Goal: Share content: Share content

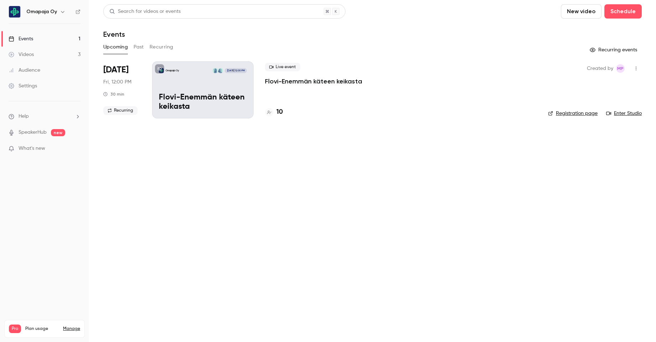
click at [139, 47] on button "Past" at bounding box center [139, 46] width 10 height 11
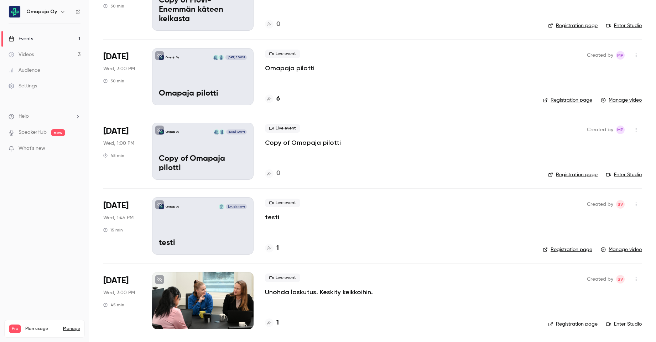
scroll to position [127, 0]
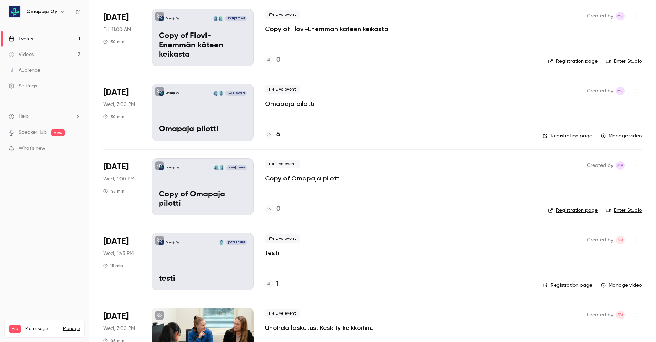
click at [631, 89] on button "button" at bounding box center [636, 90] width 11 height 11
click at [595, 107] on div "Share" at bounding box center [604, 108] width 54 height 7
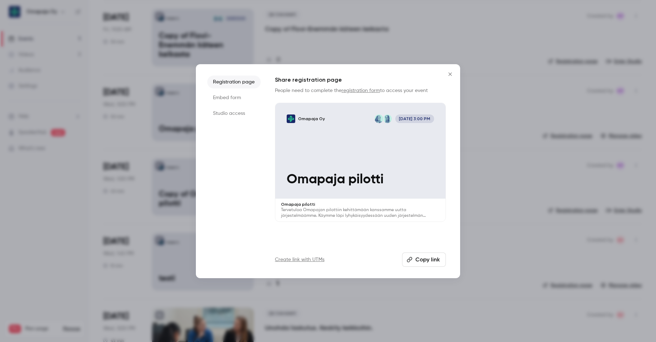
click at [241, 97] on li "Embed form" at bounding box center [233, 97] width 53 height 13
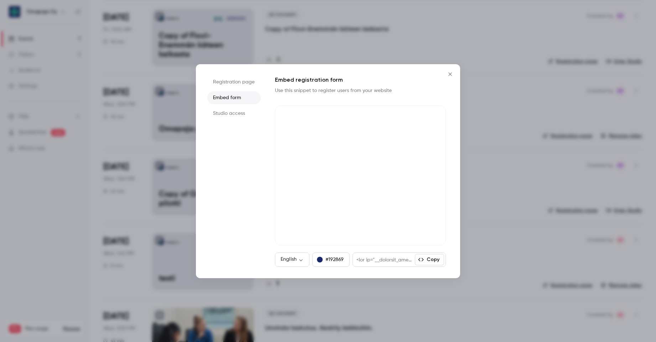
click at [235, 113] on li "Studio access" at bounding box center [233, 113] width 53 height 13
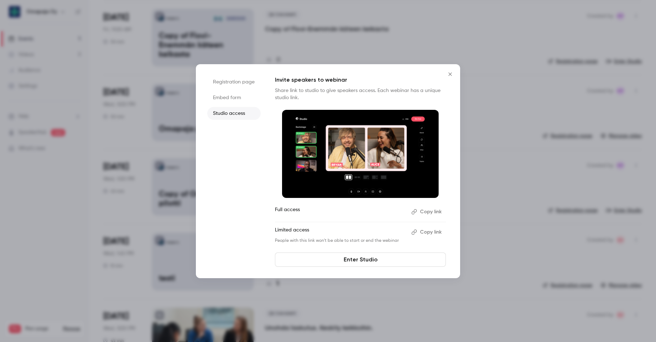
click at [449, 73] on icon "Close" at bounding box center [450, 74] width 9 height 6
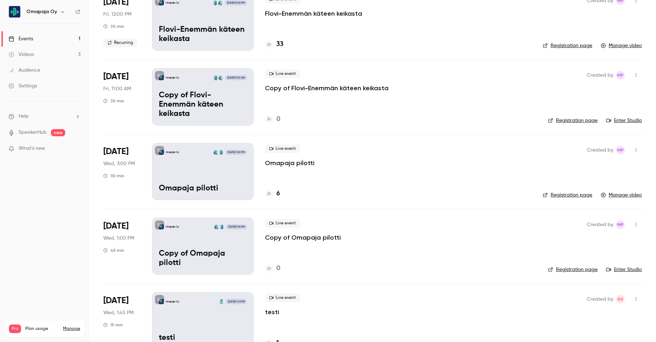
scroll to position [0, 0]
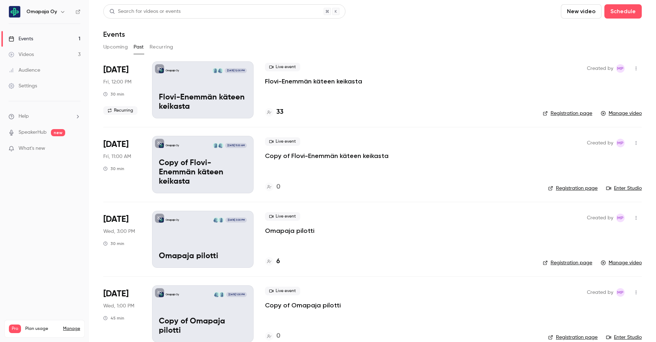
click at [31, 56] on div "Videos" at bounding box center [21, 54] width 25 height 7
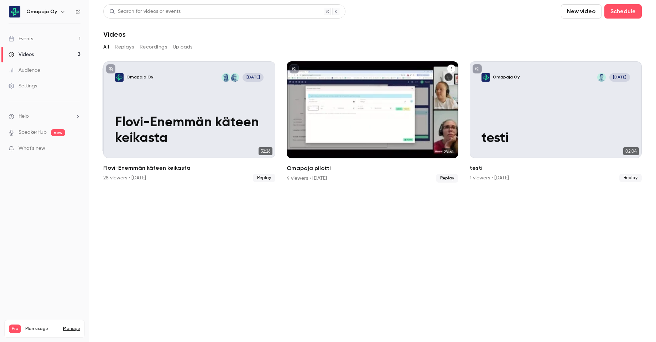
drag, startPoint x: 456, startPoint y: 68, endPoint x: 452, endPoint y: 69, distance: 4.8
click at [452, 69] on icon "Omapaja pilotti" at bounding box center [451, 68] width 1 height 3
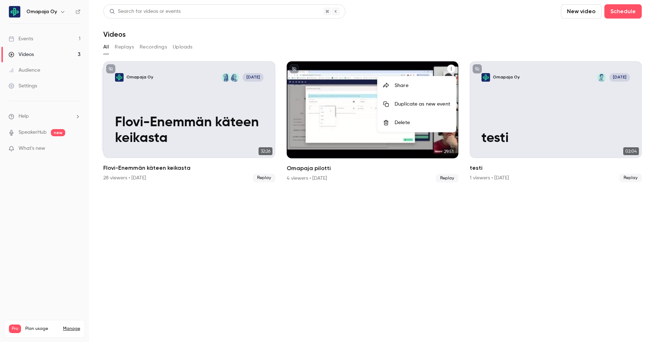
click at [402, 84] on div "Share" at bounding box center [423, 85] width 56 height 7
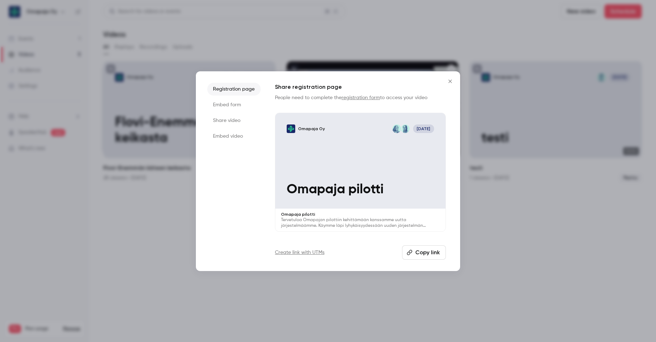
click at [231, 119] on li "Share video" at bounding box center [233, 120] width 53 height 13
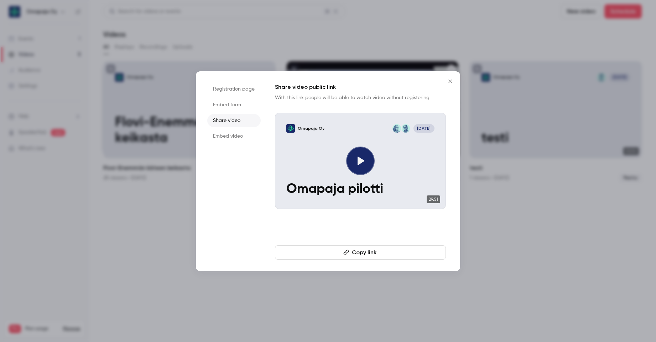
click at [363, 251] on button "Copy link" at bounding box center [360, 252] width 171 height 14
click at [451, 82] on icon "Close" at bounding box center [450, 80] width 3 height 3
